Goal: Find specific page/section

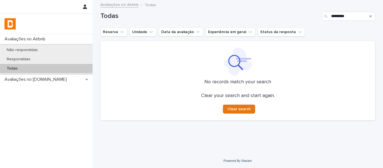
click at [370, 17] on icon "Search" at bounding box center [371, 16] width 2 height 2
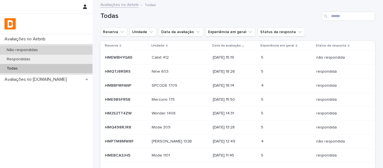
click at [69, 52] on div "Não respondidas" at bounding box center [46, 49] width 93 height 9
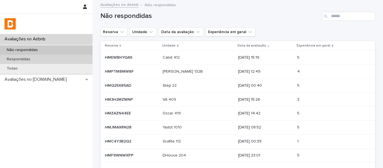
click at [48, 61] on div "Respondidas" at bounding box center [46, 59] width 93 height 9
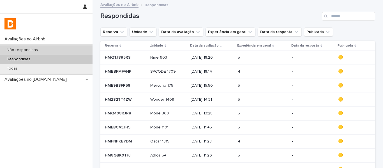
click at [41, 53] on div "Não respondidas" at bounding box center [46, 49] width 93 height 9
